Goal: Find specific page/section: Find specific page/section

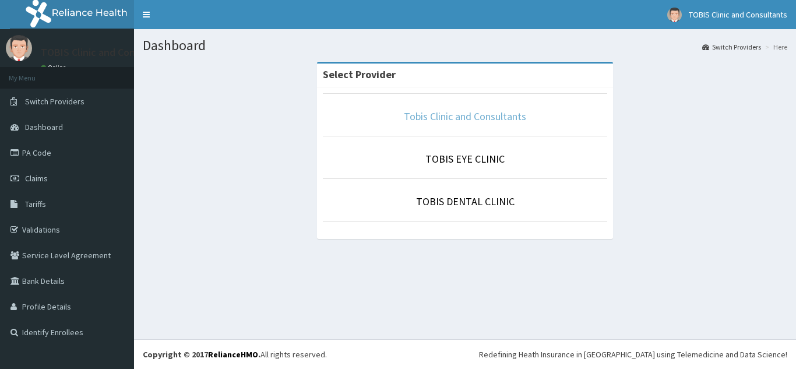
click at [474, 119] on link "Tobis Clinic and Consultants" at bounding box center [465, 115] width 122 height 13
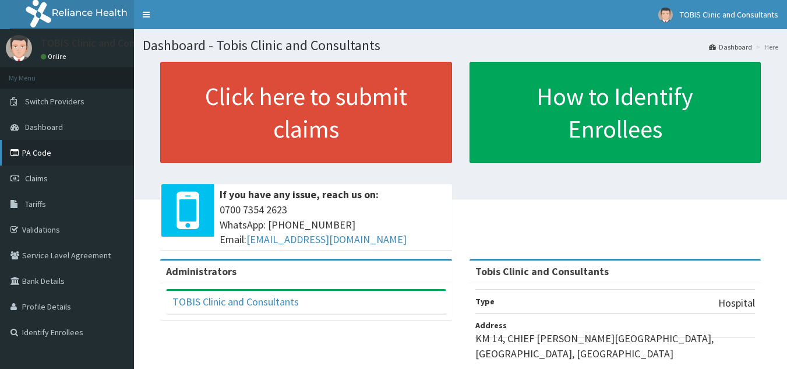
click at [31, 151] on link "PA Code" at bounding box center [67, 153] width 134 height 26
